Goal: Browse casually

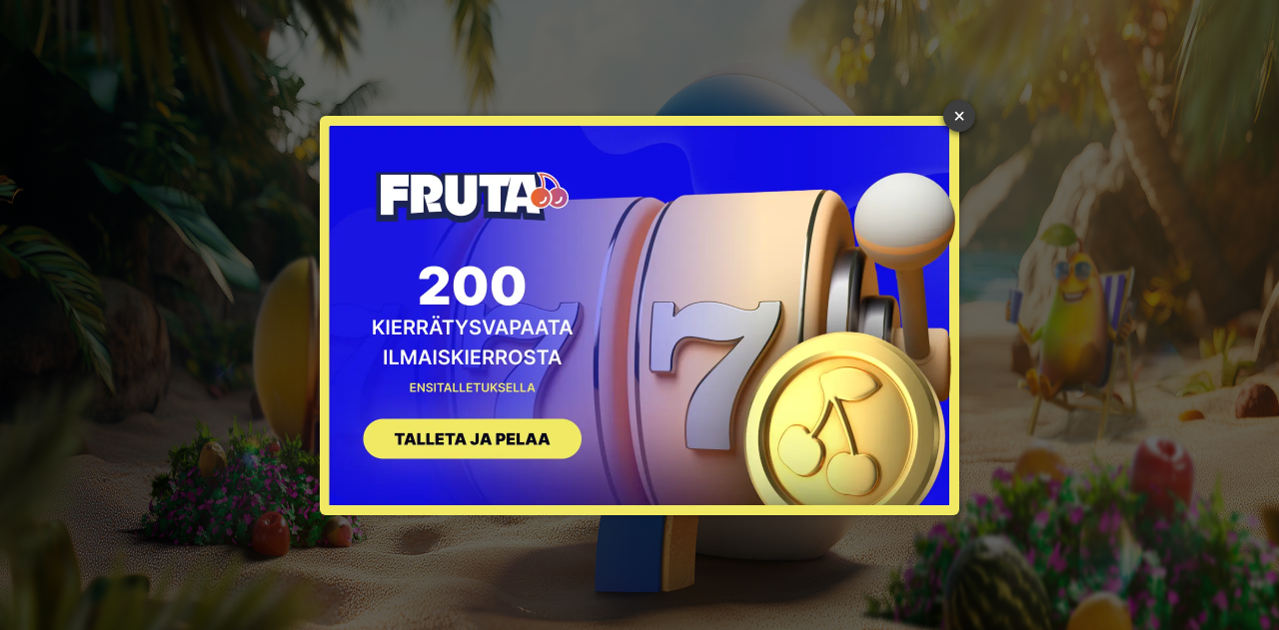
click at [951, 113] on link "×" at bounding box center [959, 116] width 32 height 32
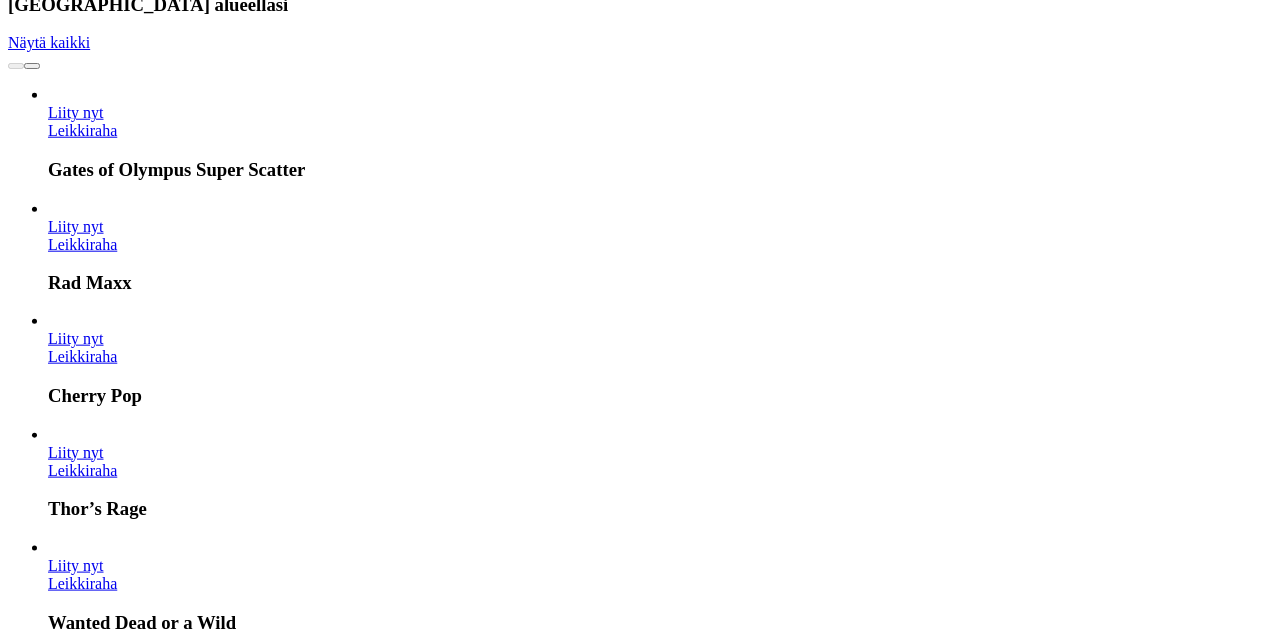
scroll to position [951, 0]
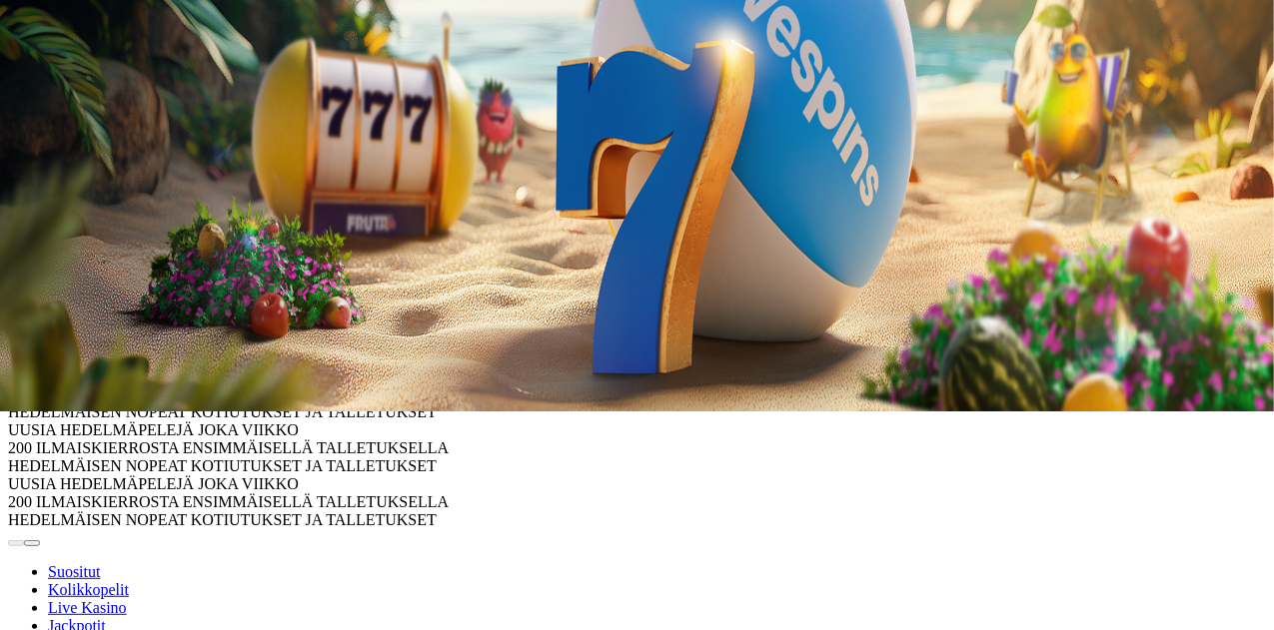
scroll to position [205, 0]
